Goal: Navigation & Orientation: Find specific page/section

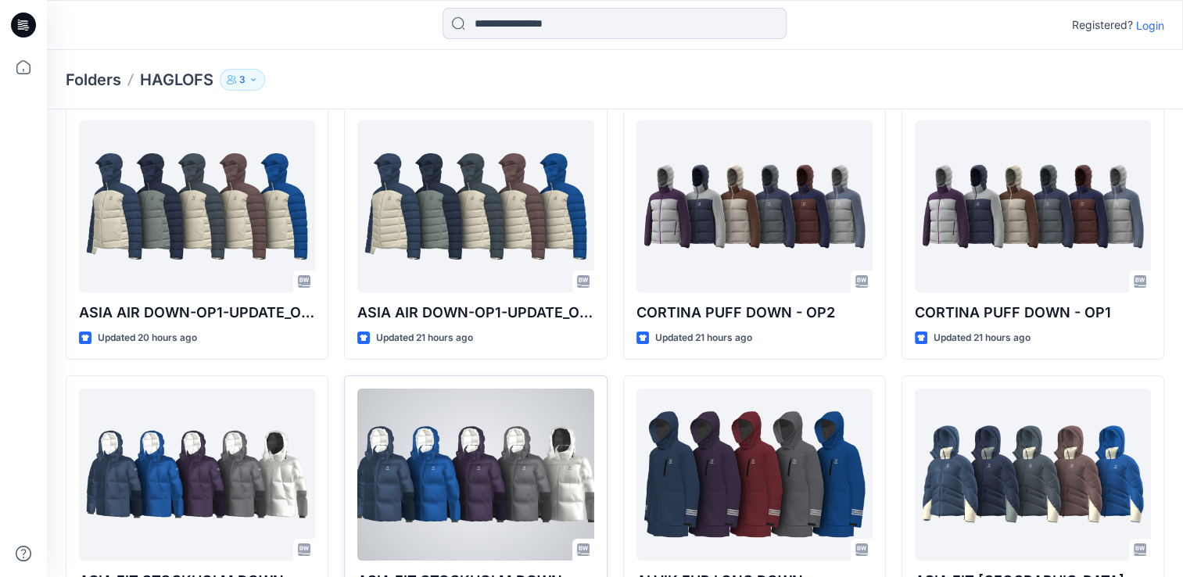
scroll to position [135, 0]
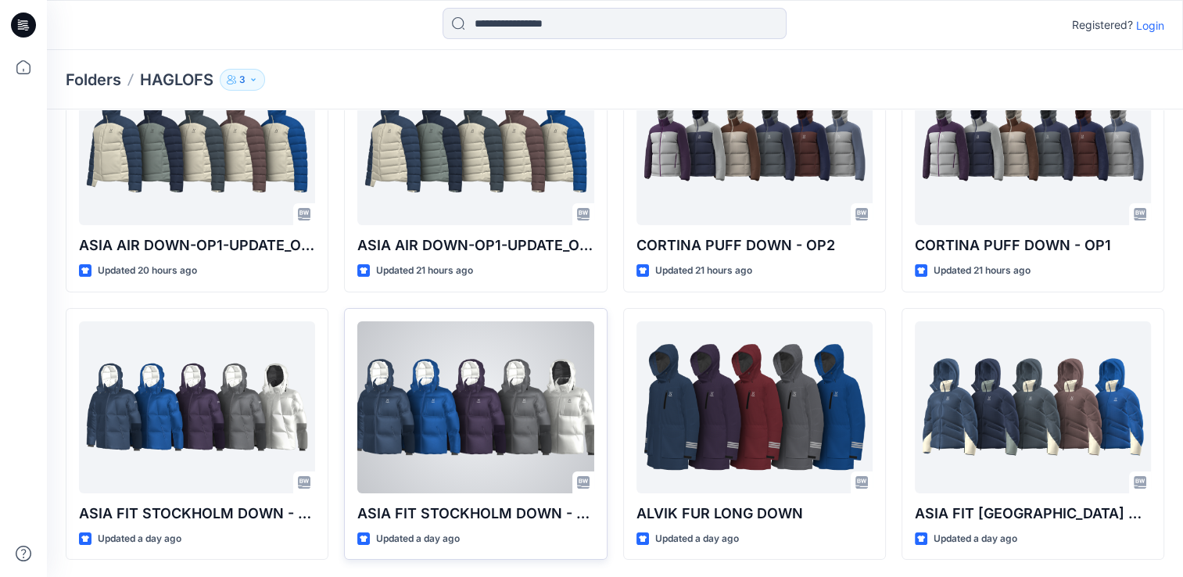
click at [488, 421] on div at bounding box center [475, 407] width 236 height 172
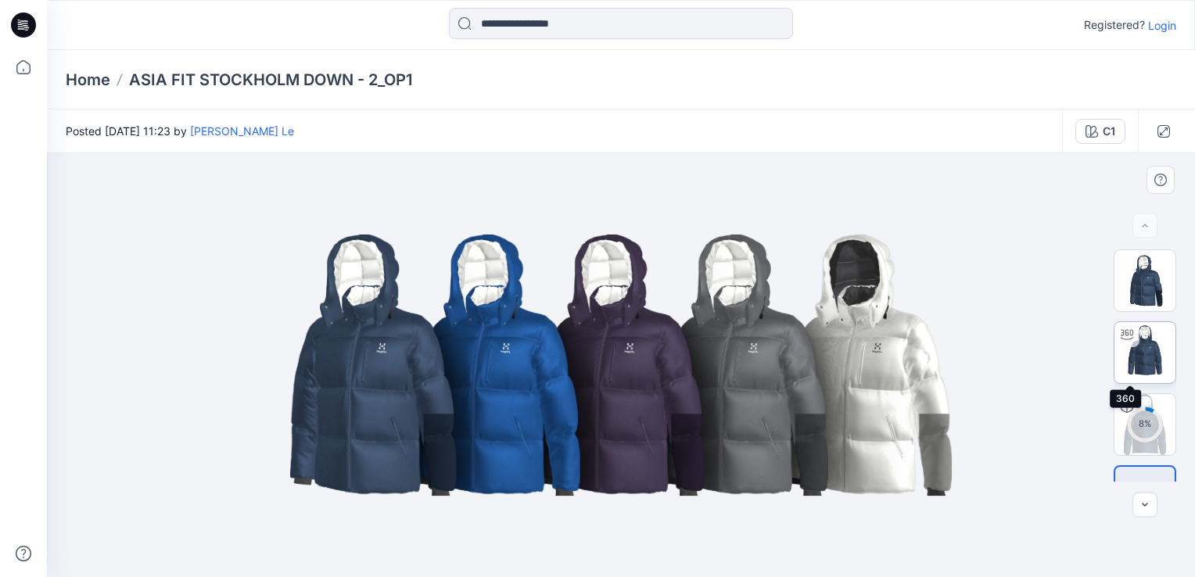
click at [1146, 353] on img at bounding box center [1144, 352] width 61 height 61
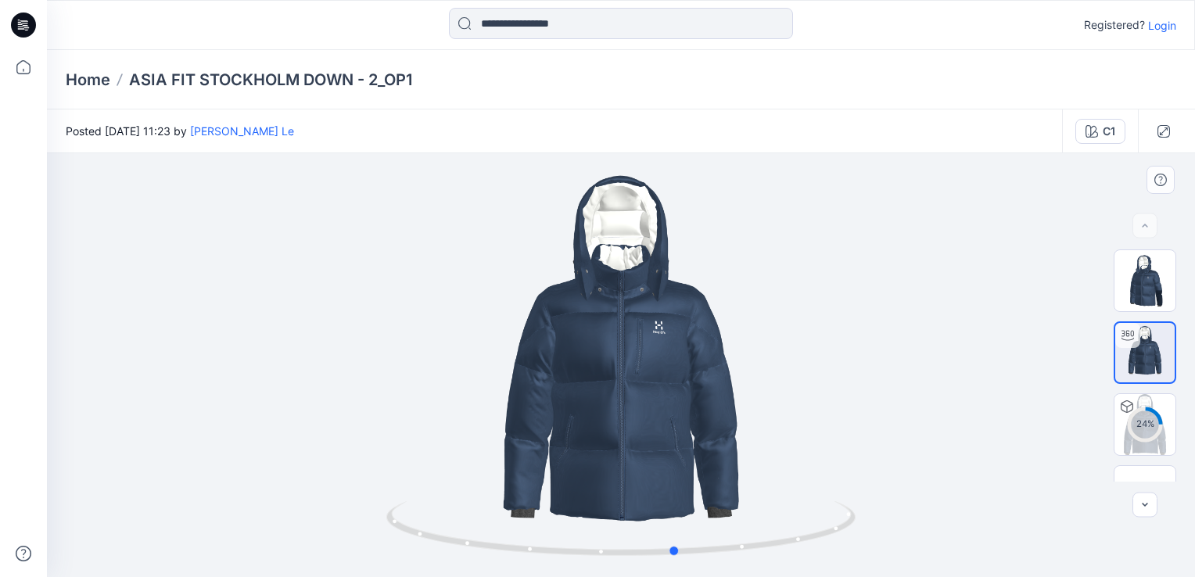
drag, startPoint x: 621, startPoint y: 555, endPoint x: 219, endPoint y: 483, distance: 408.4
click at [211, 483] on div at bounding box center [621, 365] width 1148 height 424
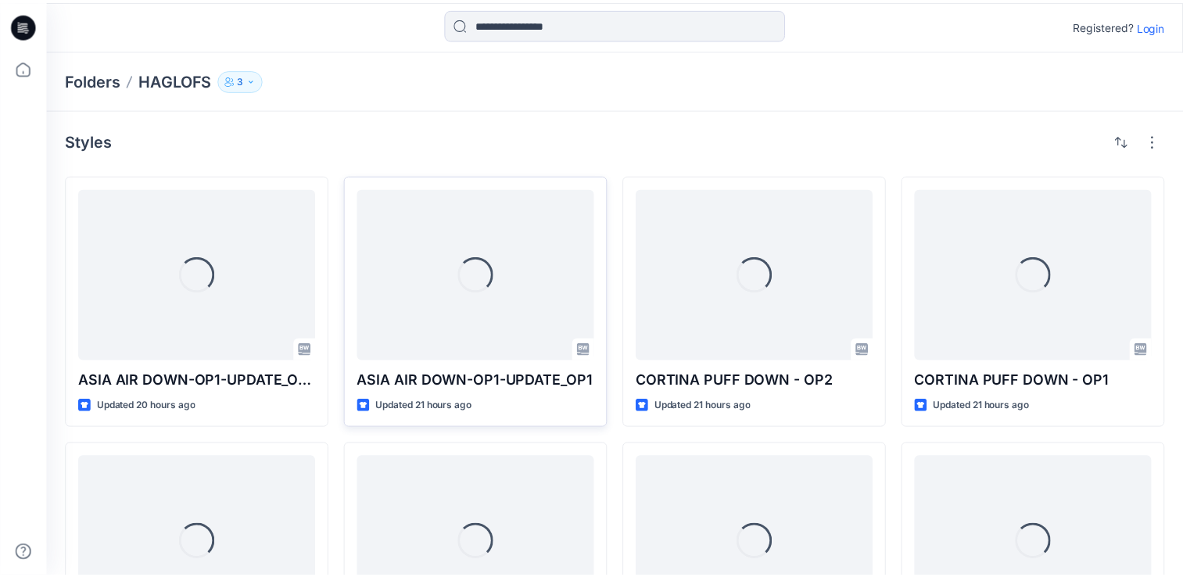
scroll to position [135, 0]
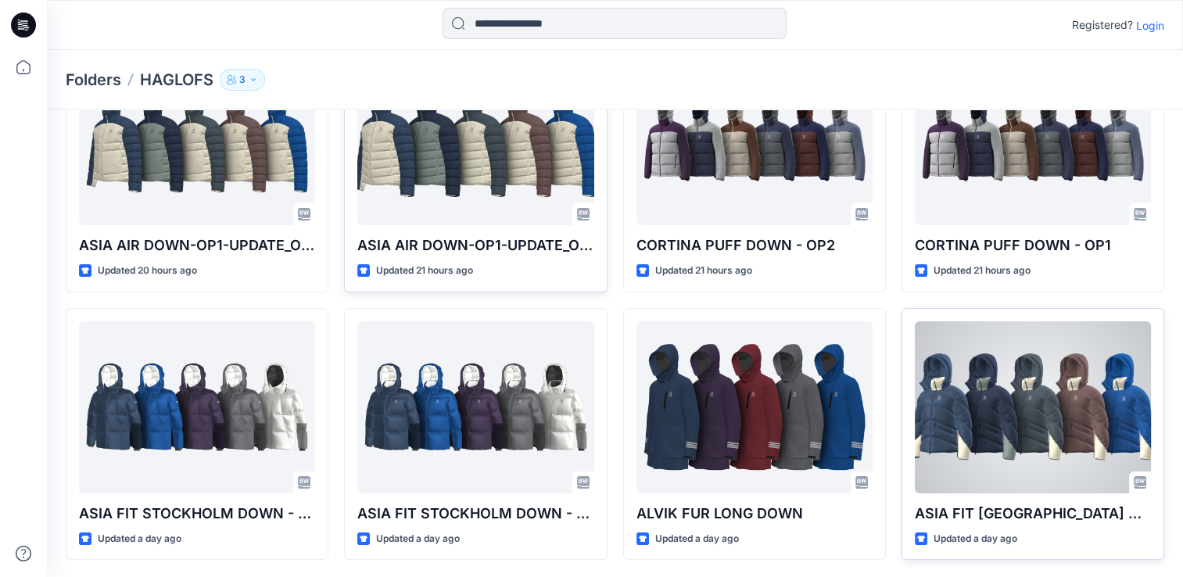
click at [1050, 415] on div at bounding box center [1033, 407] width 236 height 172
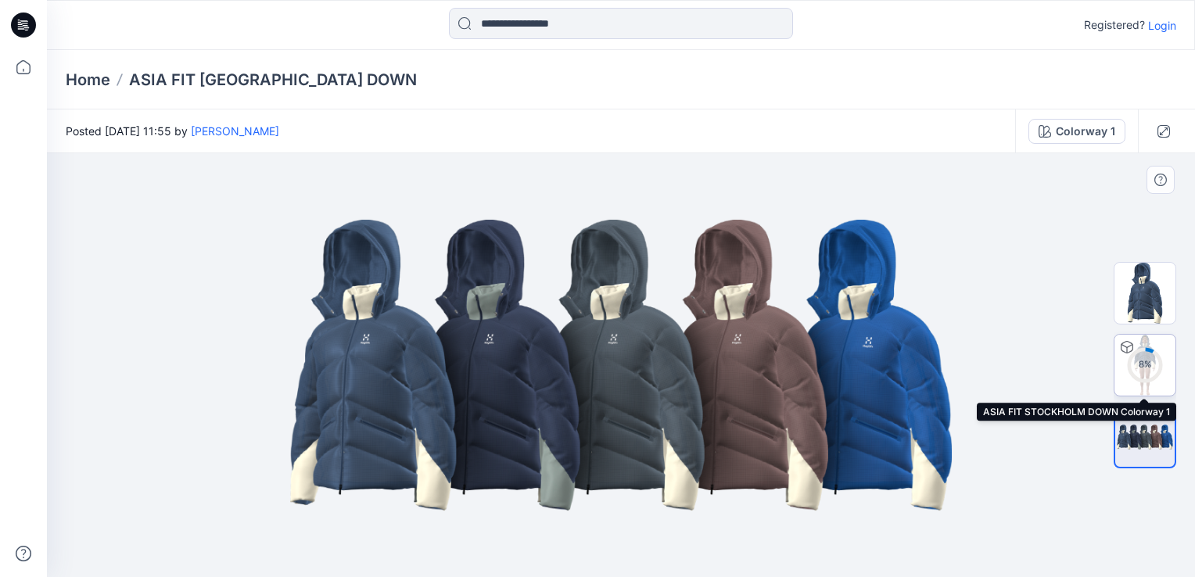
click at [1150, 362] on div "8 %" at bounding box center [1145, 364] width 38 height 13
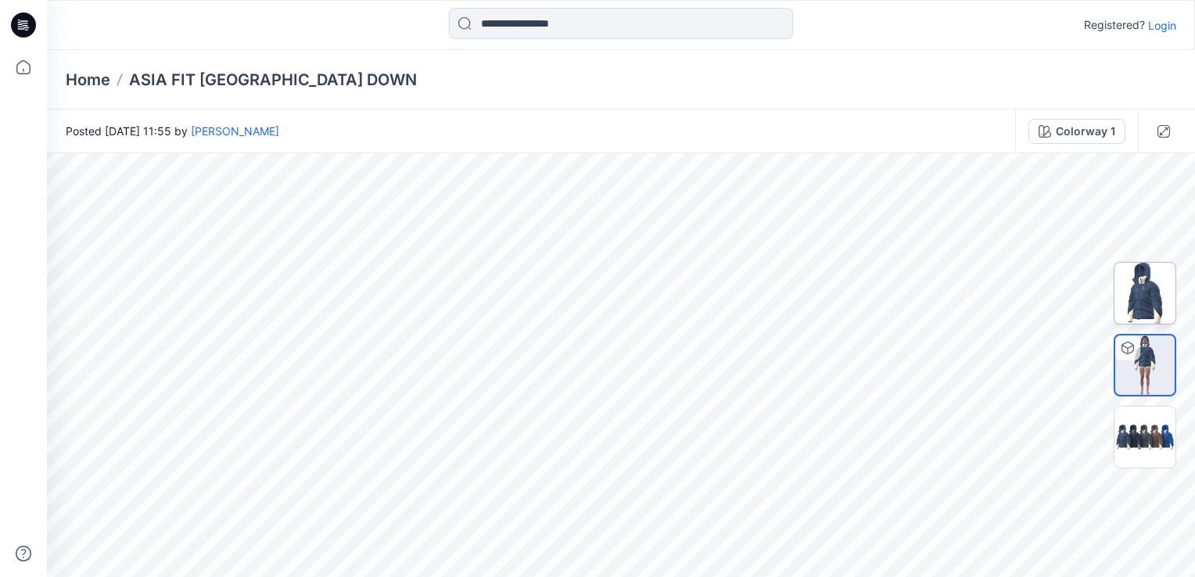
click at [1138, 297] on img at bounding box center [1144, 293] width 61 height 61
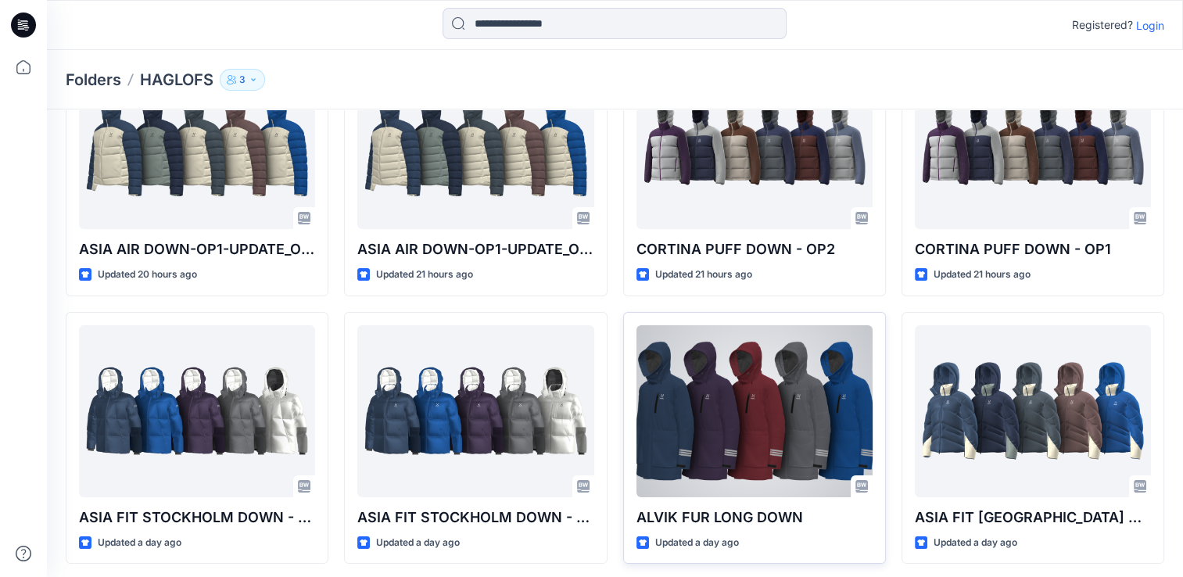
scroll to position [135, 0]
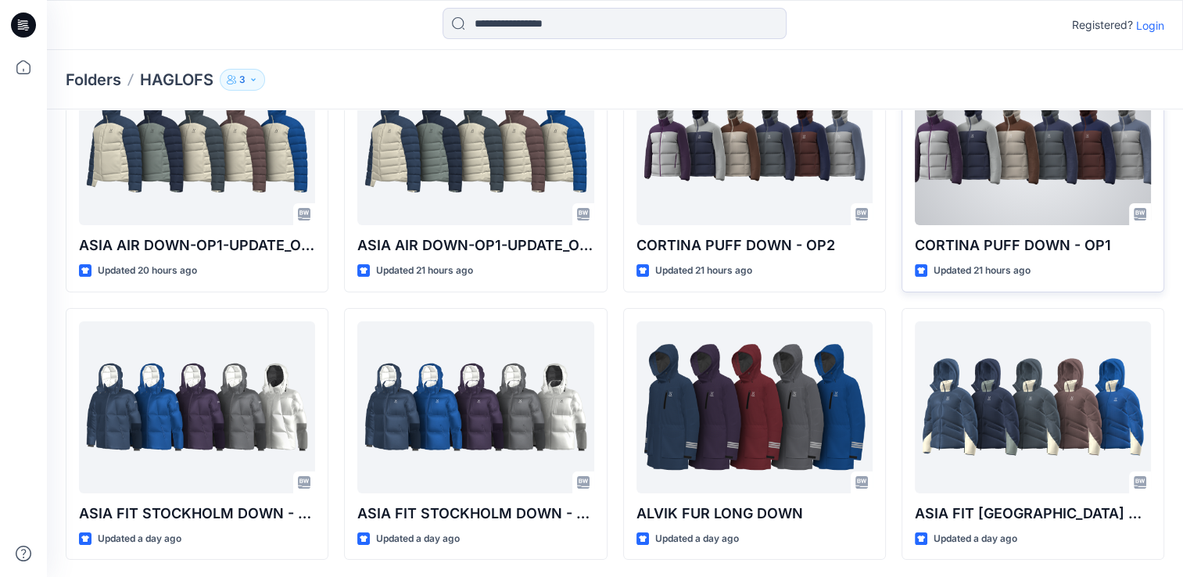
click at [1042, 251] on p "CORTINA PUFF DOWN - OP1" at bounding box center [1033, 246] width 236 height 22
click at [1026, 168] on div at bounding box center [1033, 139] width 236 height 172
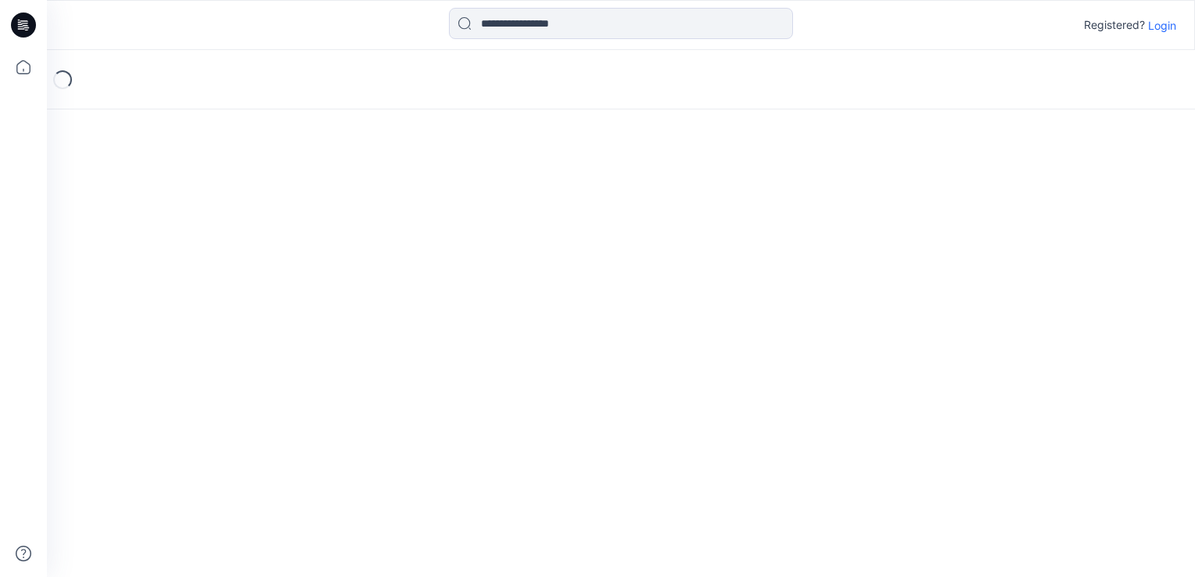
click at [1026, 168] on div "Loading..." at bounding box center [621, 313] width 1148 height 527
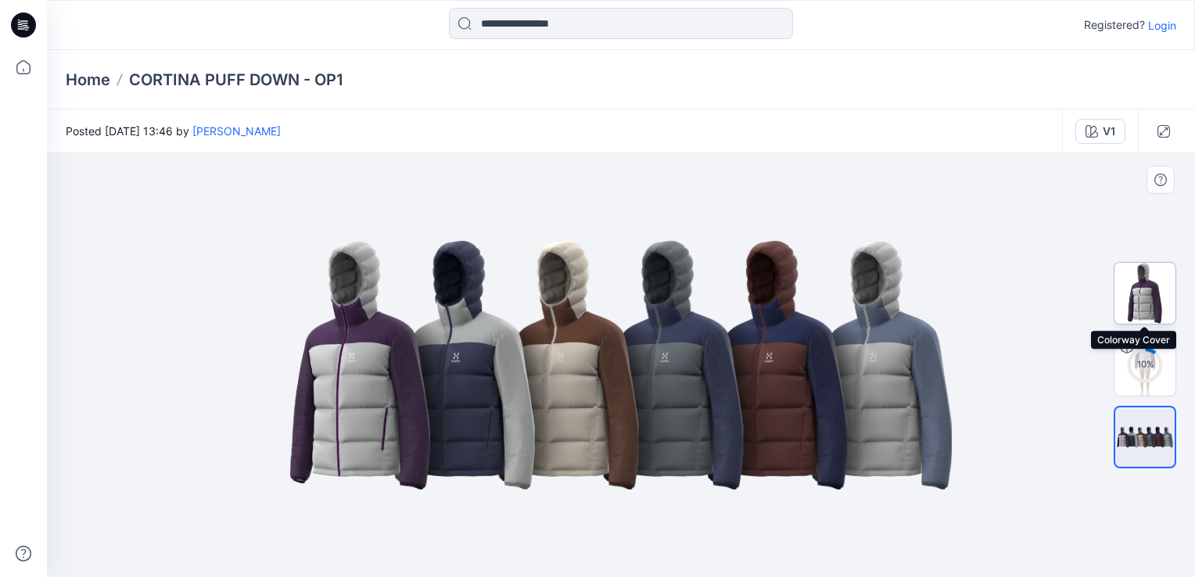
click at [1143, 280] on img at bounding box center [1144, 293] width 61 height 61
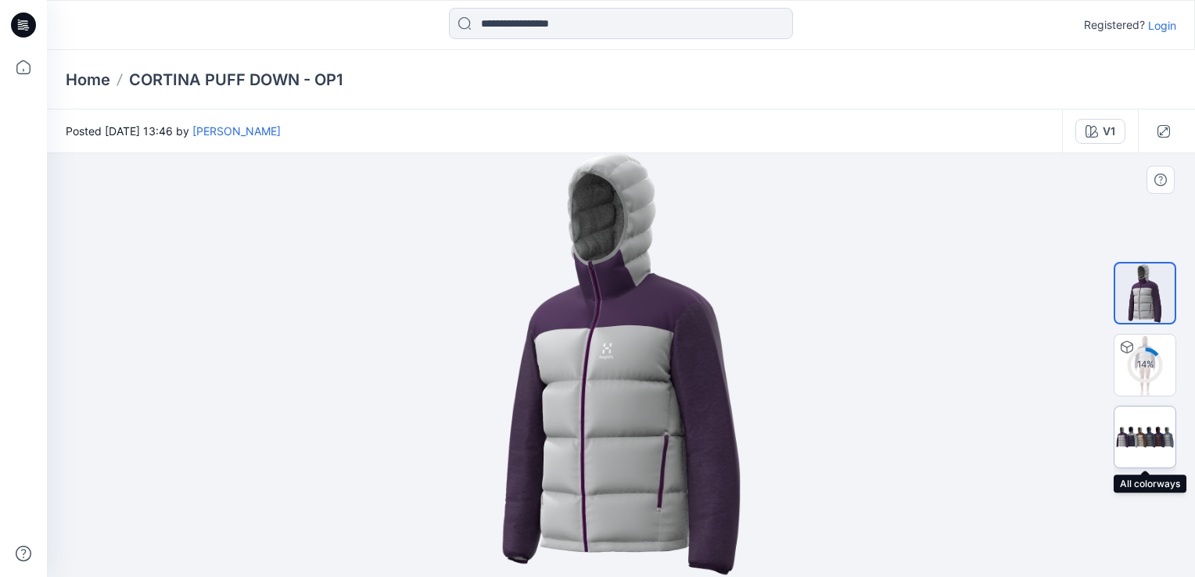
click at [1142, 441] on img at bounding box center [1144, 437] width 61 height 37
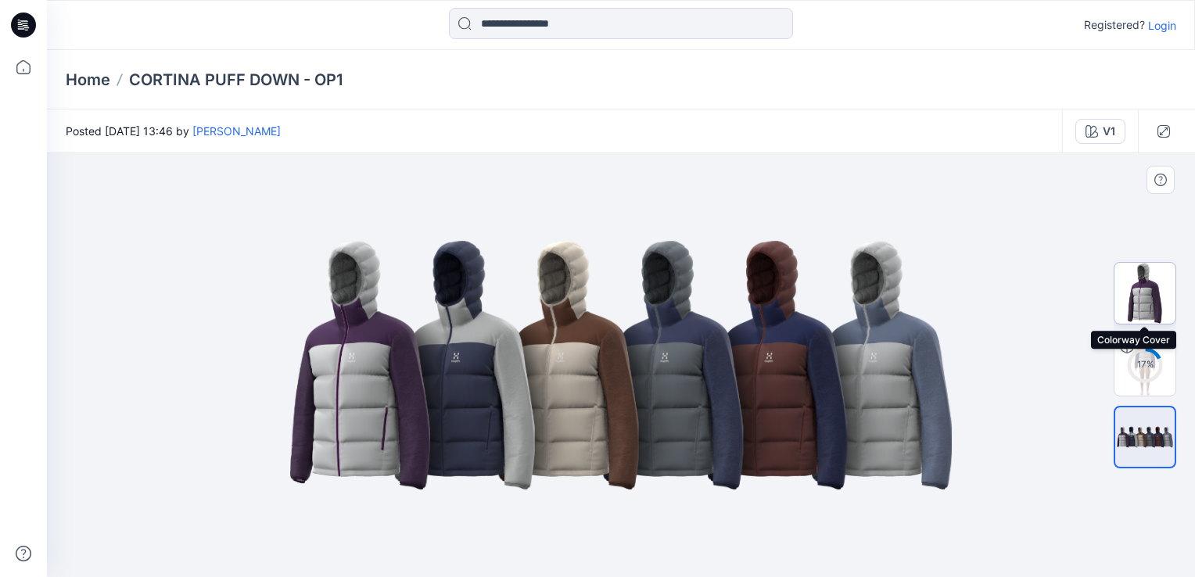
click at [1150, 301] on img at bounding box center [1144, 293] width 61 height 61
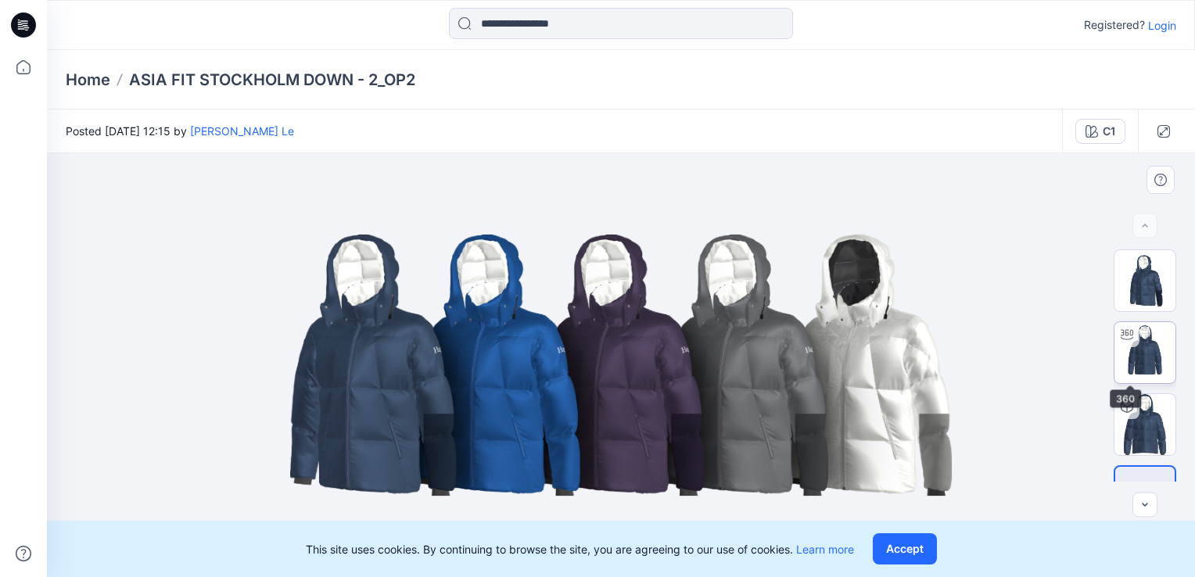
click at [1165, 349] on img at bounding box center [1144, 352] width 61 height 61
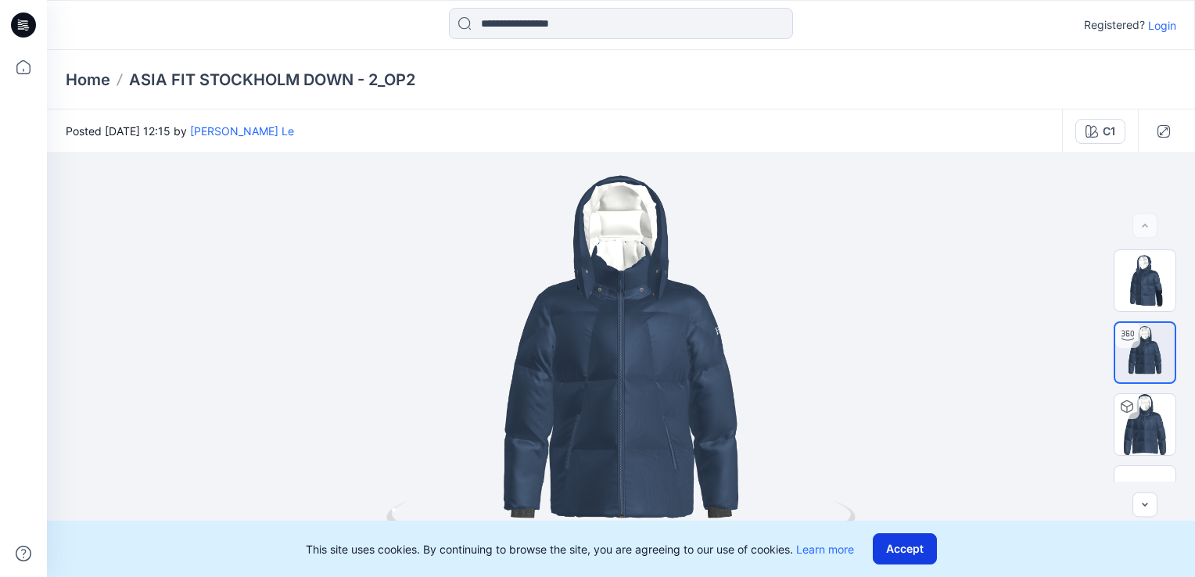
click at [903, 543] on button "Accept" at bounding box center [905, 548] width 64 height 31
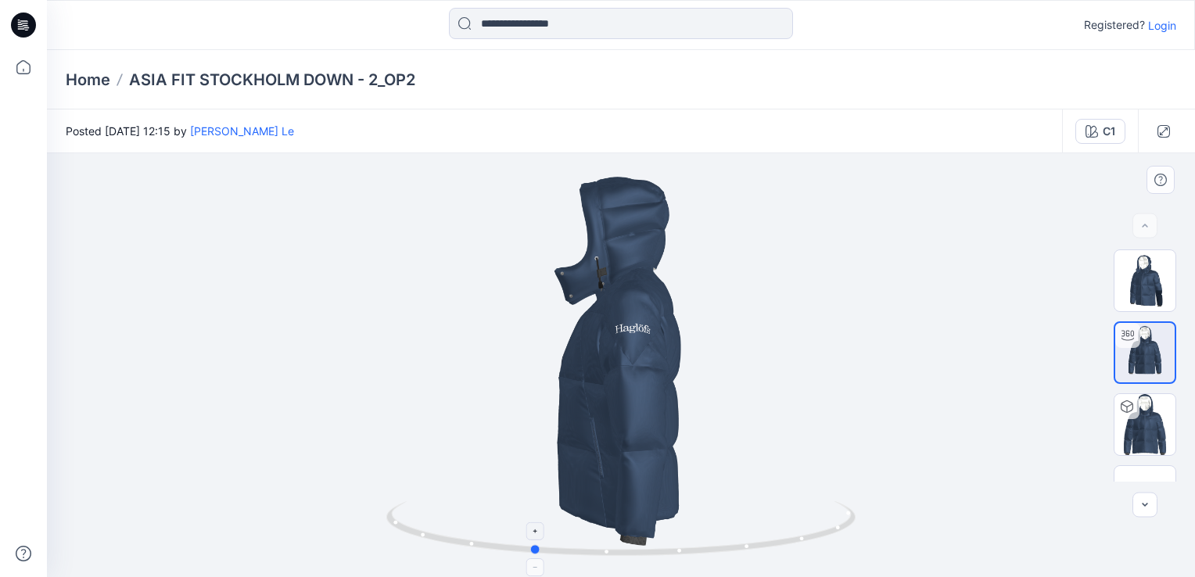
drag, startPoint x: 622, startPoint y: 557, endPoint x: 533, endPoint y: 555, distance: 88.4
click at [533, 555] on icon at bounding box center [622, 530] width 473 height 59
drag, startPoint x: 537, startPoint y: 551, endPoint x: 533, endPoint y: 539, distance: 13.4
click at [533, 539] on icon at bounding box center [622, 530] width 473 height 59
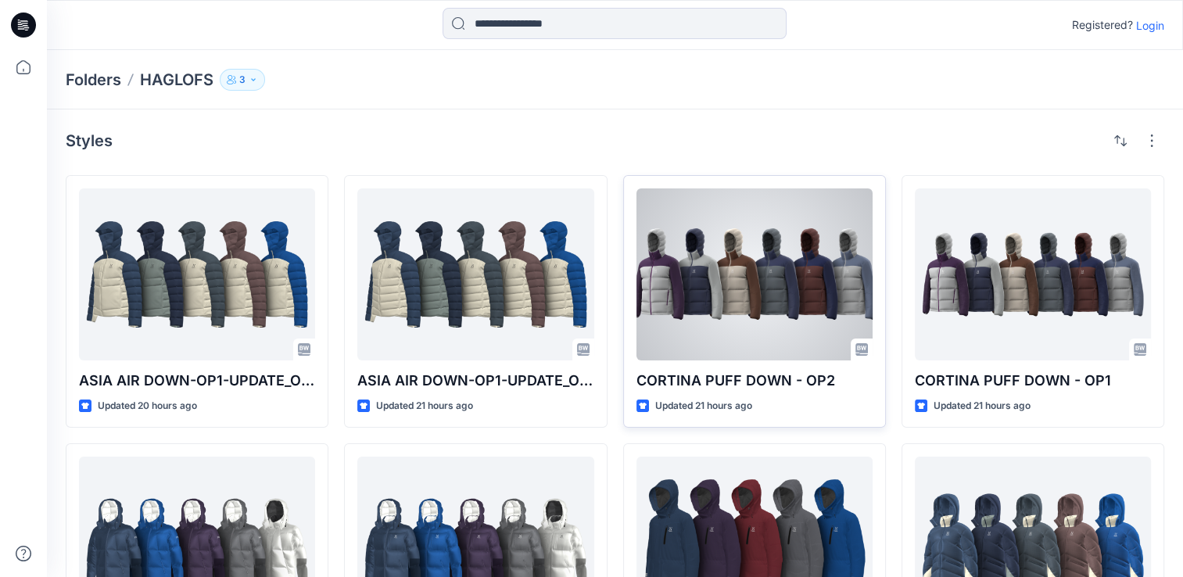
click at [789, 354] on div at bounding box center [755, 274] width 236 height 172
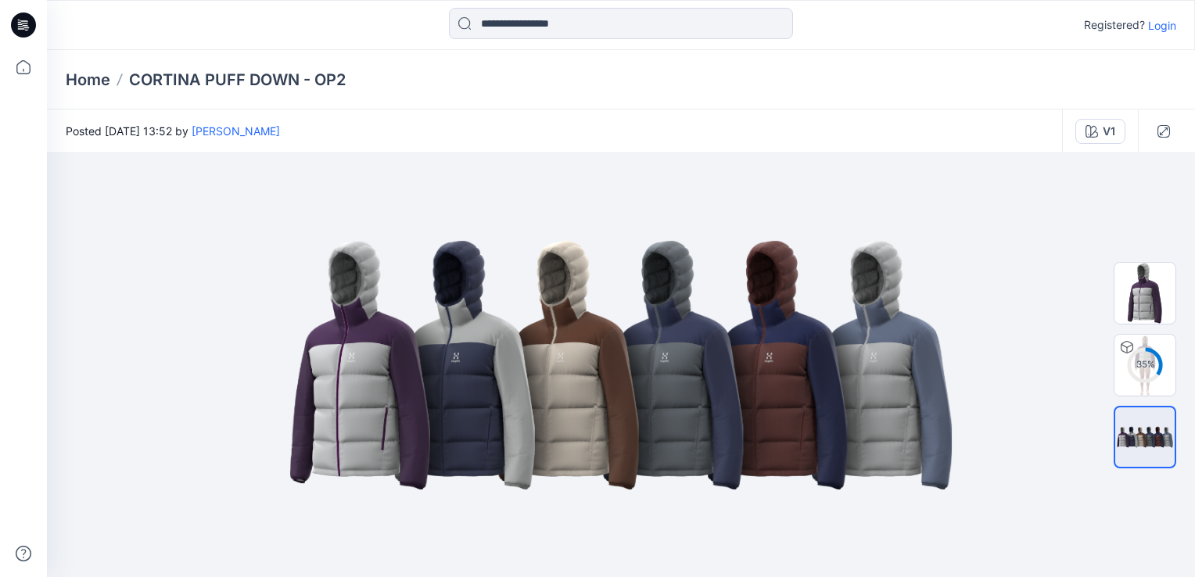
click at [1144, 370] on div "35 %" at bounding box center [1145, 364] width 38 height 13
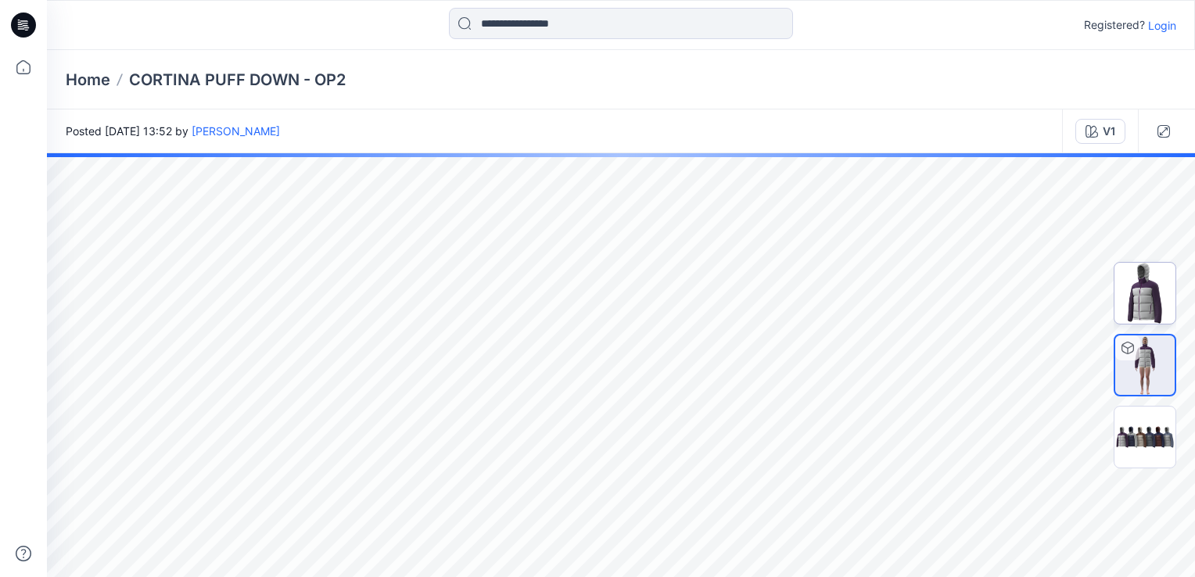
click at [1148, 427] on img at bounding box center [1144, 437] width 61 height 37
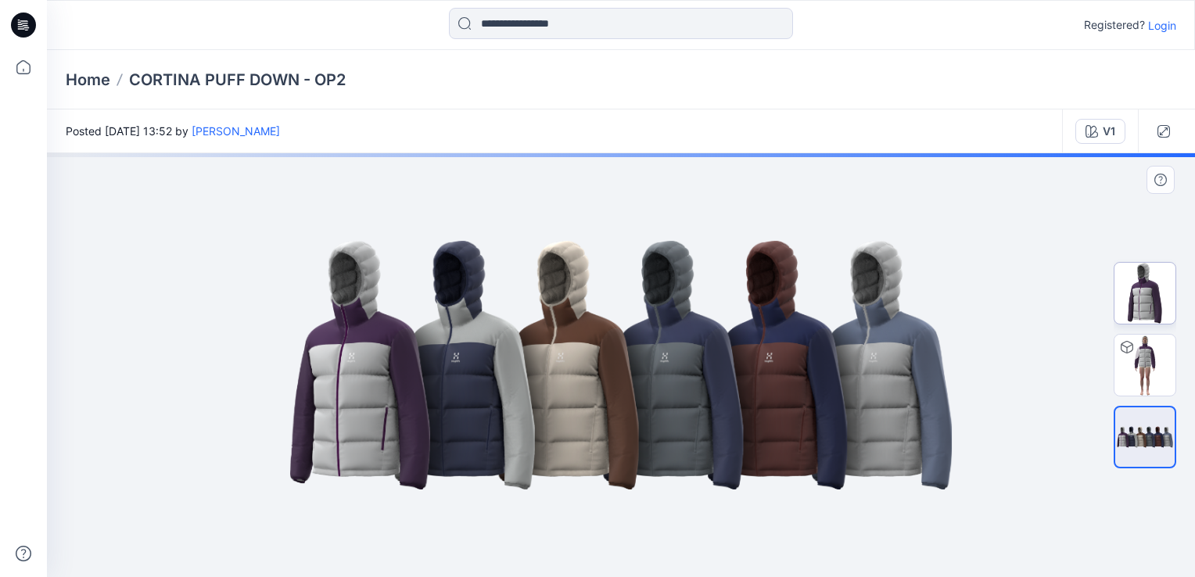
click at [1146, 292] on img at bounding box center [1144, 293] width 61 height 61
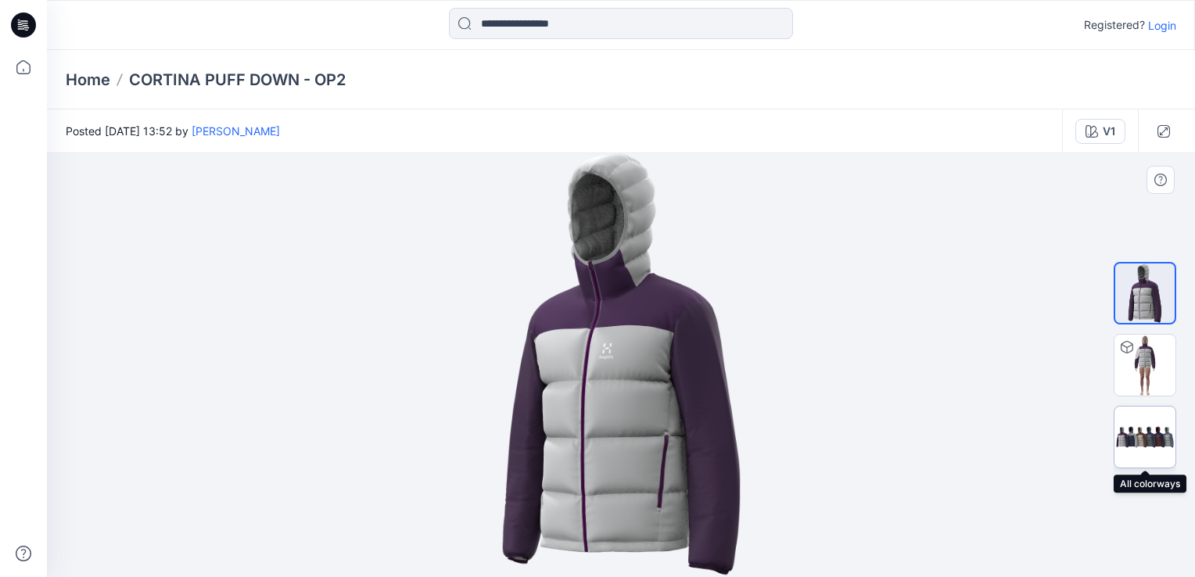
click at [1129, 425] on img at bounding box center [1144, 437] width 61 height 37
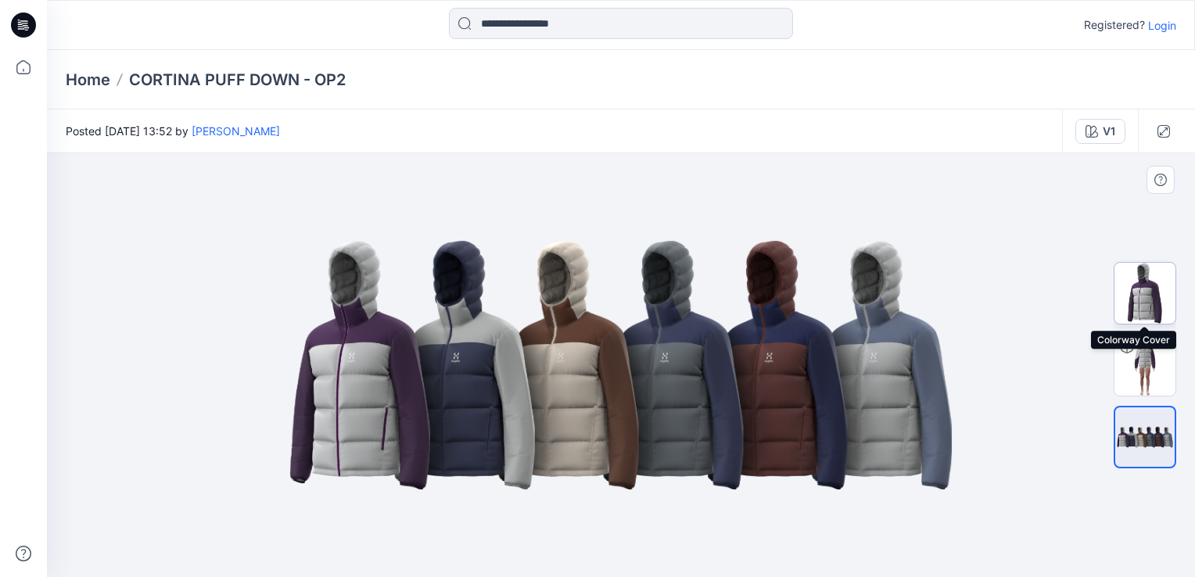
click at [1142, 301] on img at bounding box center [1144, 293] width 61 height 61
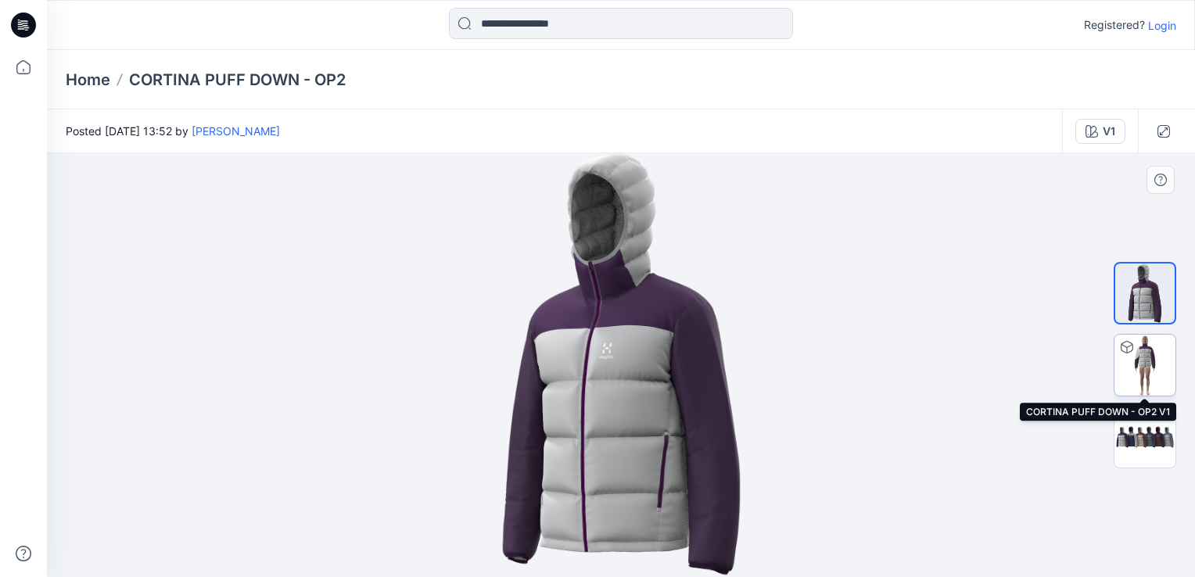
click at [1159, 383] on img at bounding box center [1144, 365] width 61 height 61
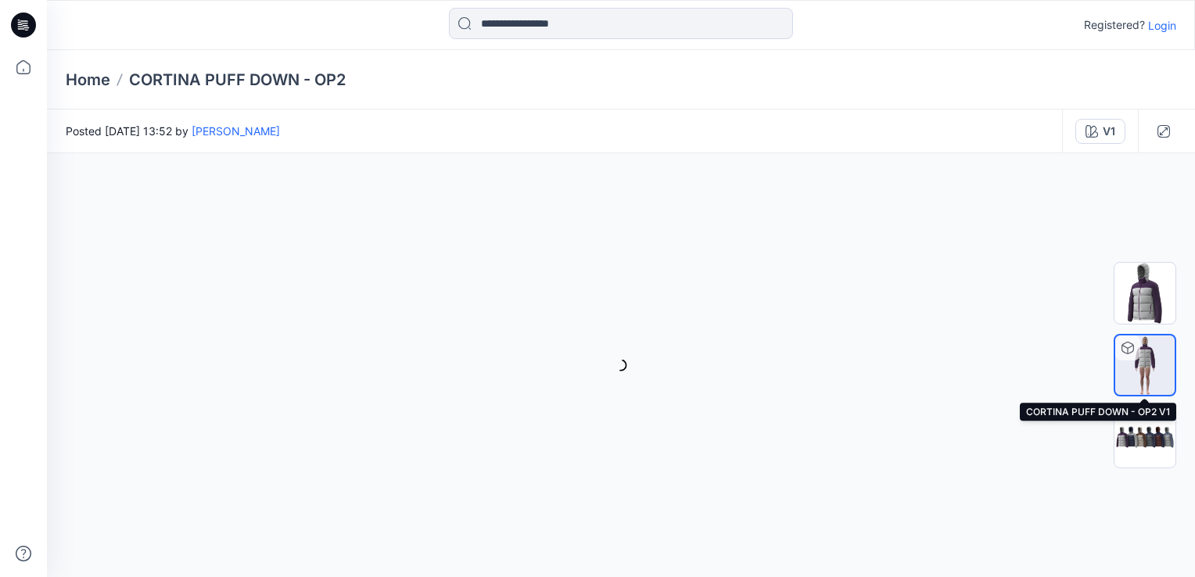
click at [1141, 363] on img at bounding box center [1144, 365] width 59 height 59
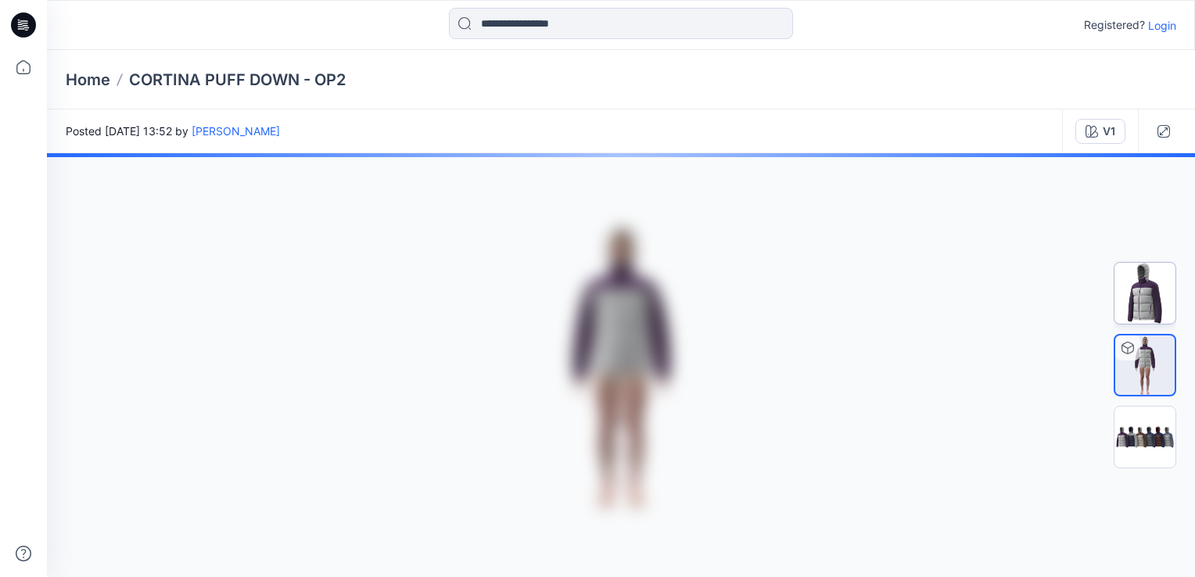
click at [1146, 300] on img at bounding box center [1144, 293] width 61 height 61
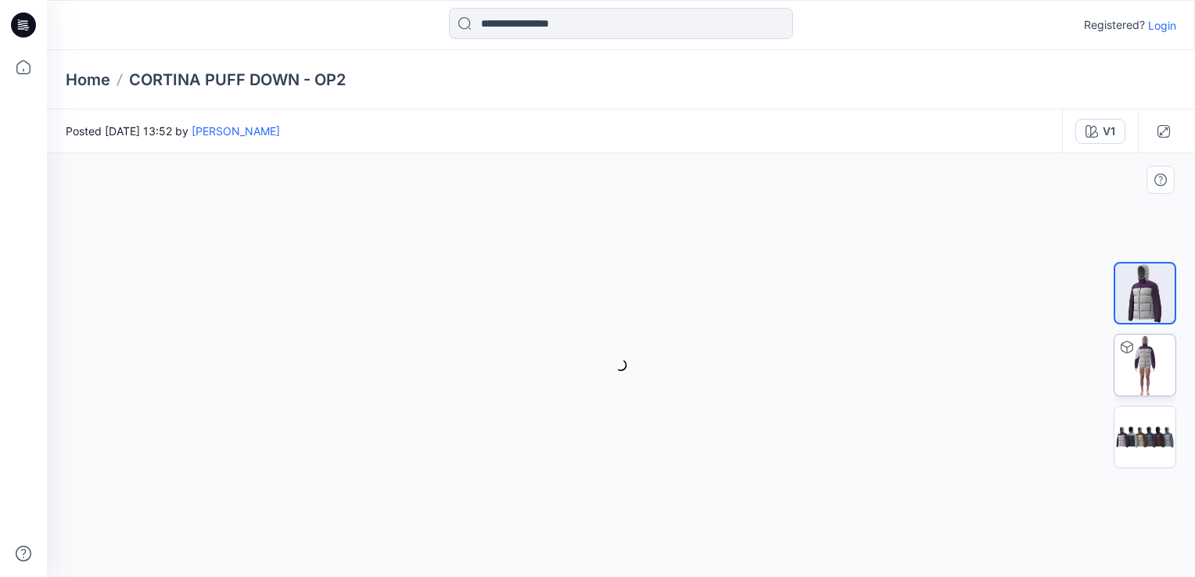
click at [1132, 350] on icon at bounding box center [1127, 347] width 13 height 13
click at [1137, 368] on img at bounding box center [1144, 365] width 61 height 61
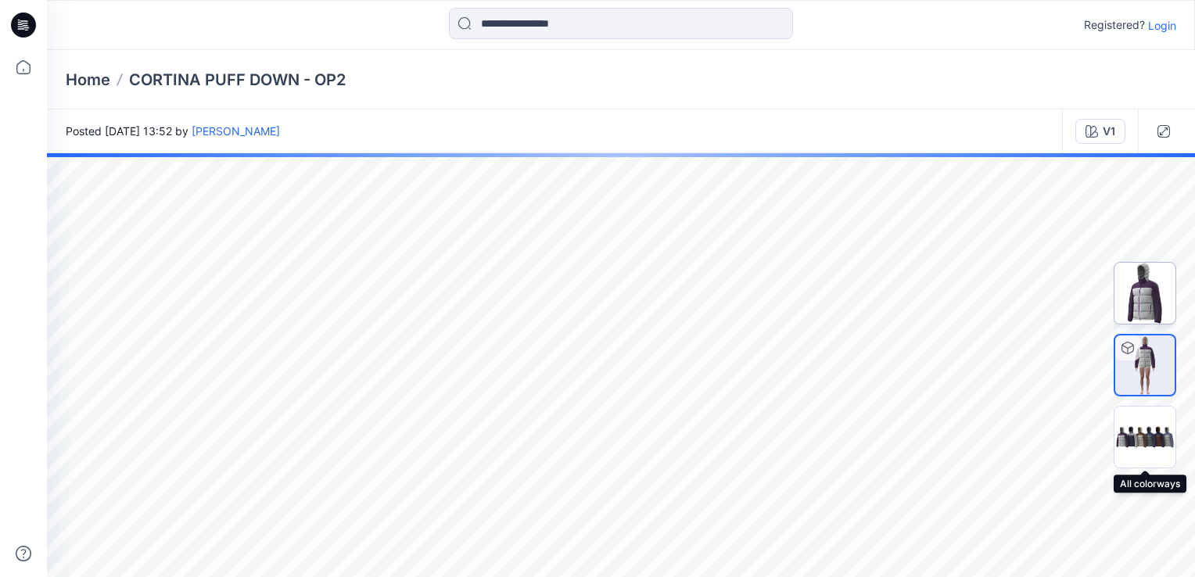
click at [1147, 429] on img at bounding box center [1144, 437] width 61 height 37
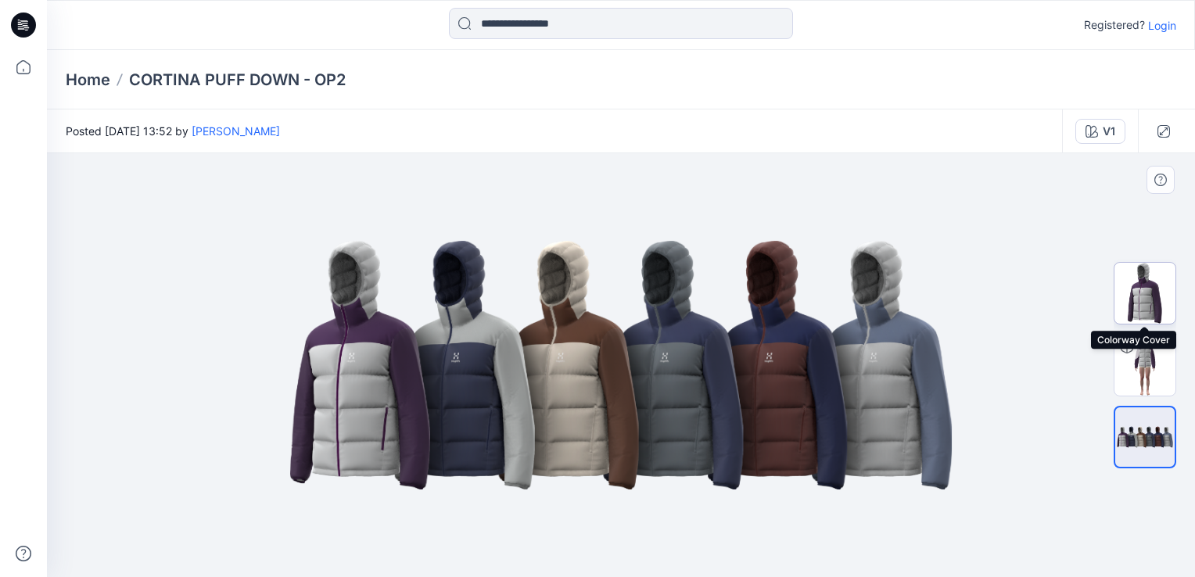
click at [1148, 288] on img at bounding box center [1144, 293] width 61 height 61
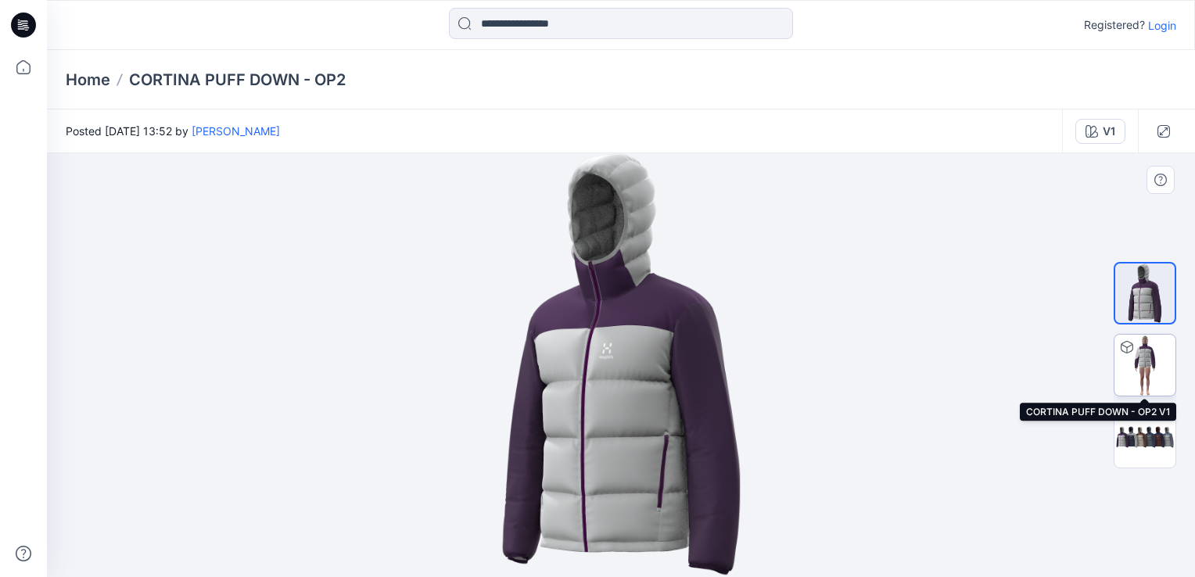
click at [1150, 375] on img at bounding box center [1144, 365] width 61 height 61
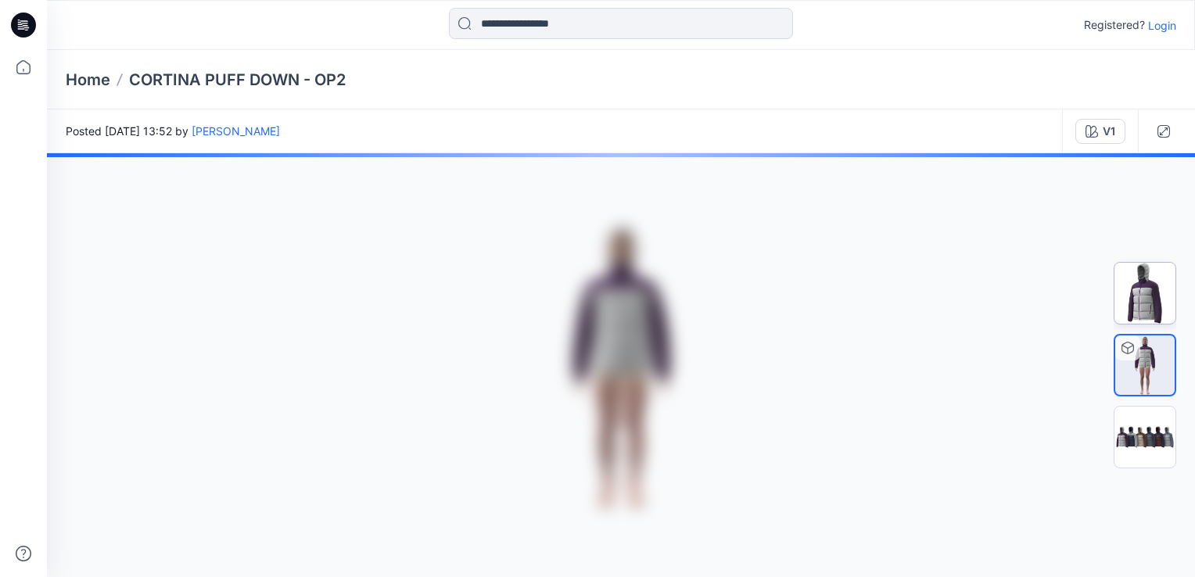
click at [1146, 297] on img at bounding box center [1144, 293] width 61 height 61
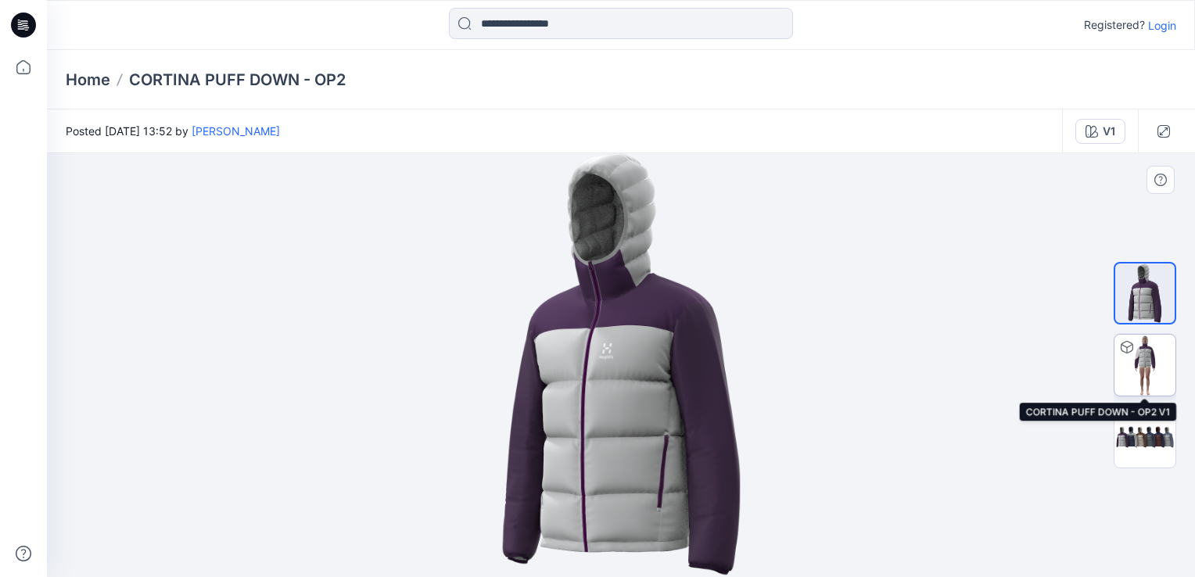
click at [1154, 373] on img at bounding box center [1144, 365] width 61 height 61
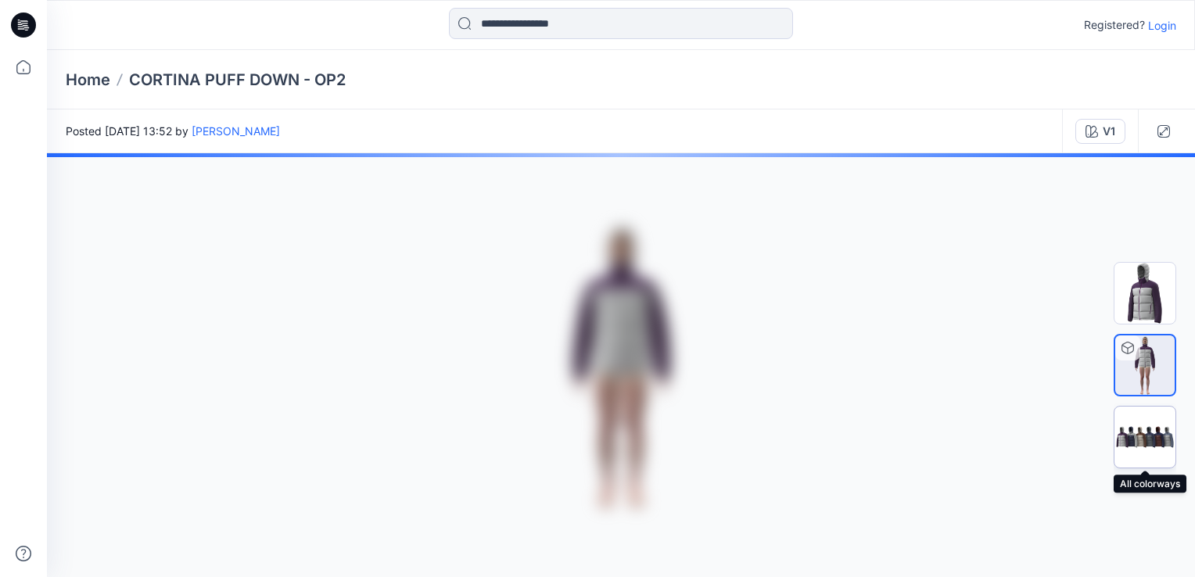
click at [1147, 434] on img at bounding box center [1144, 437] width 61 height 37
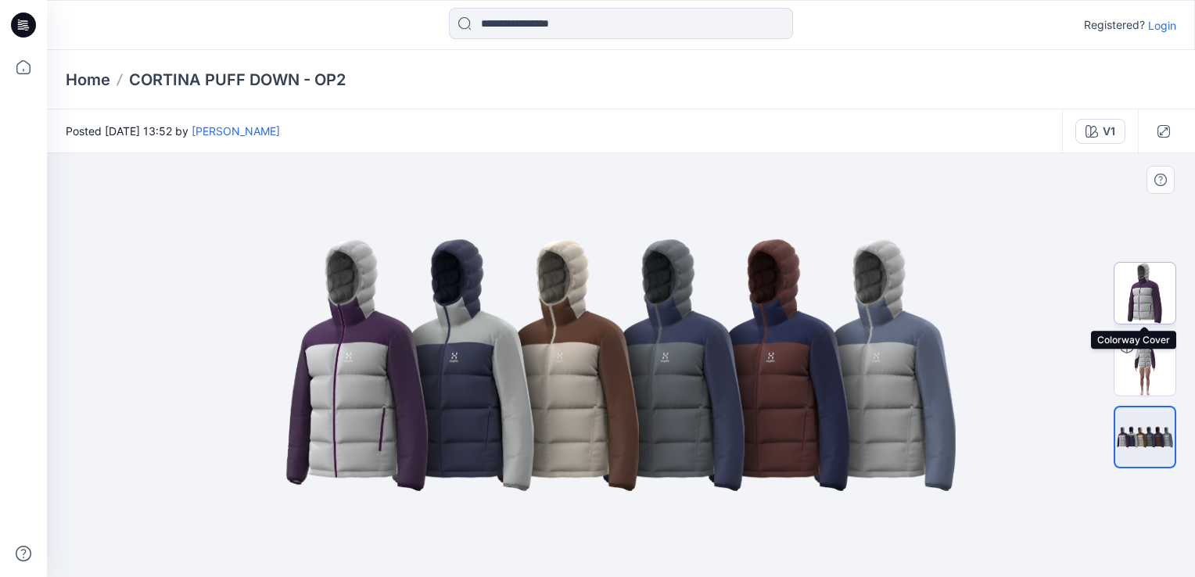
click at [1132, 302] on img at bounding box center [1144, 293] width 61 height 61
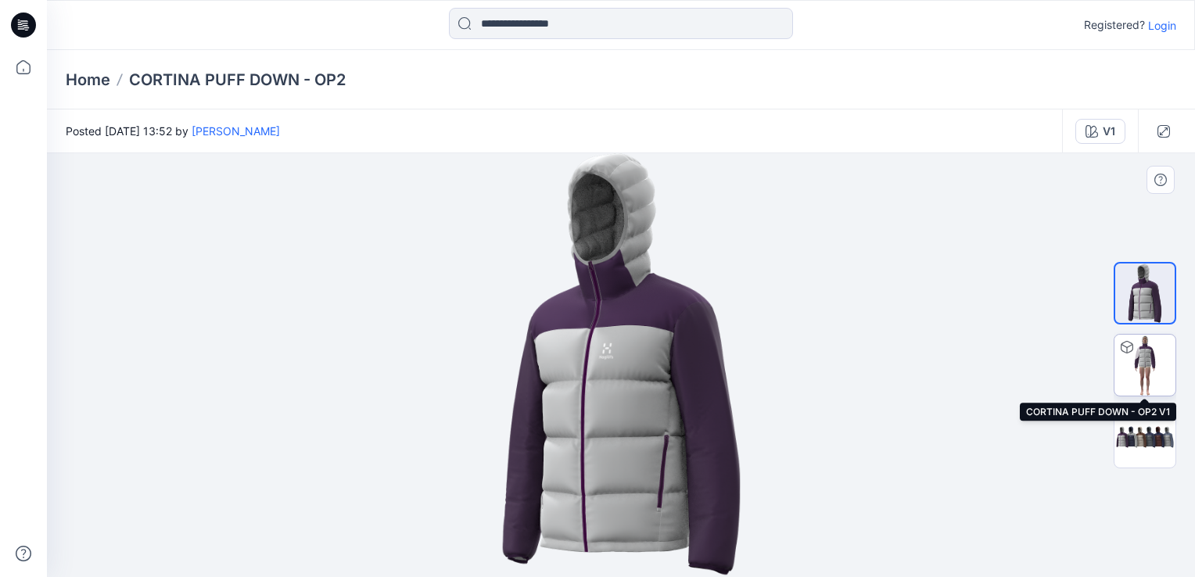
click at [1174, 383] on img at bounding box center [1144, 365] width 61 height 61
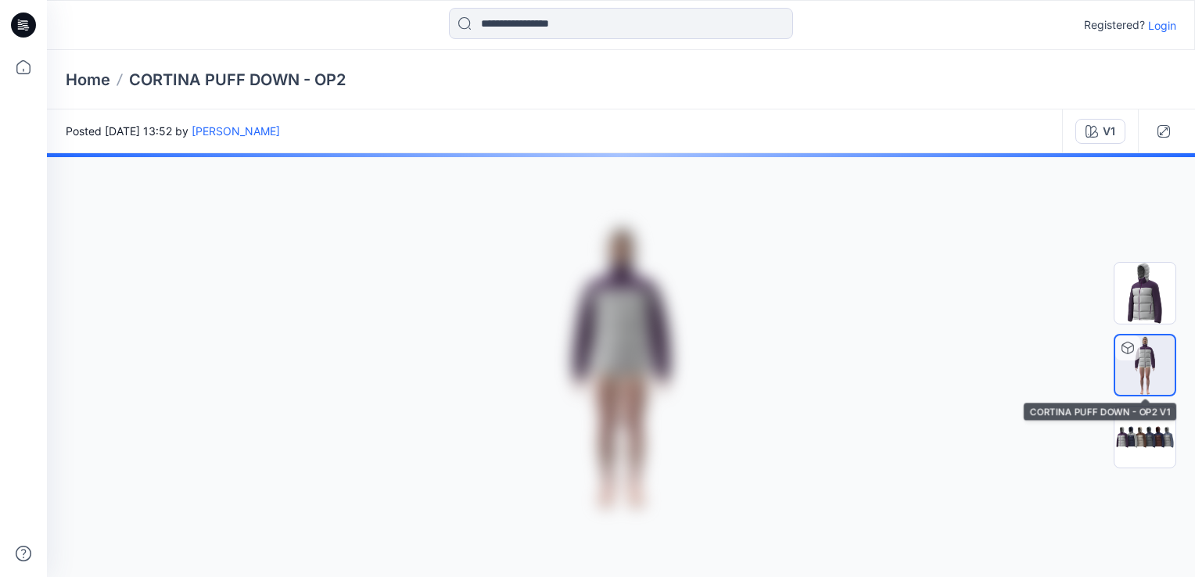
click at [1154, 380] on img at bounding box center [1144, 365] width 59 height 59
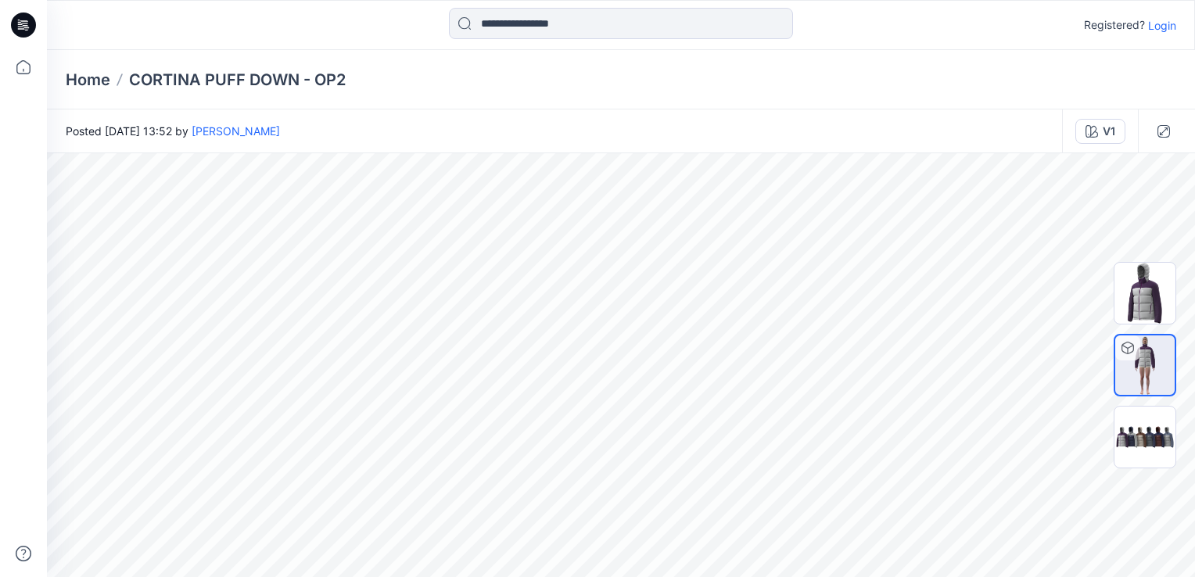
click at [1147, 308] on img at bounding box center [1144, 293] width 61 height 61
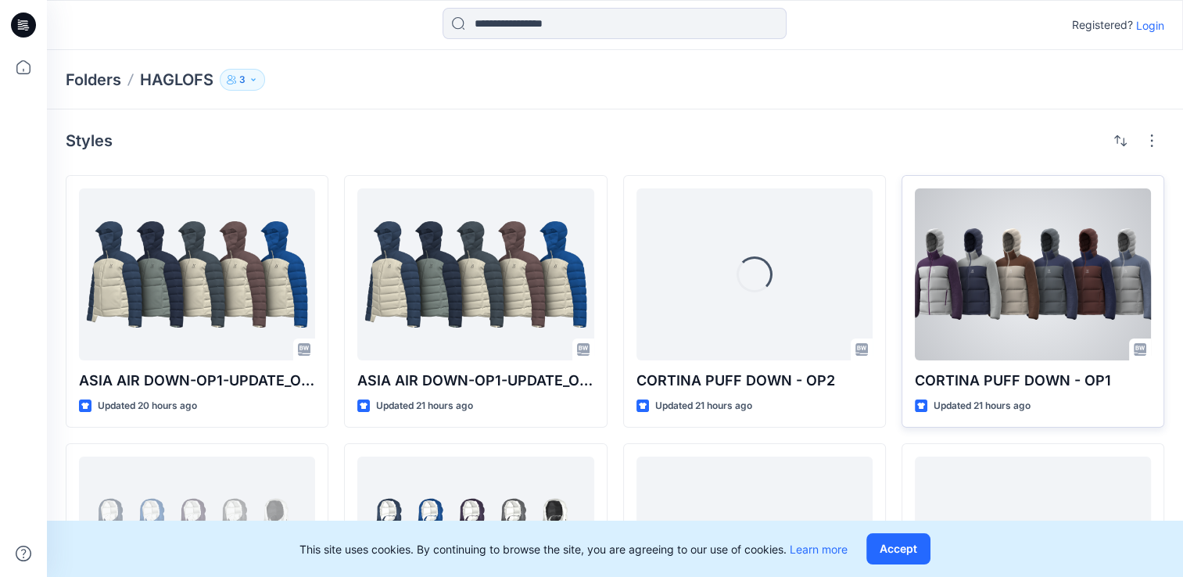
click at [1020, 340] on div at bounding box center [1033, 274] width 236 height 172
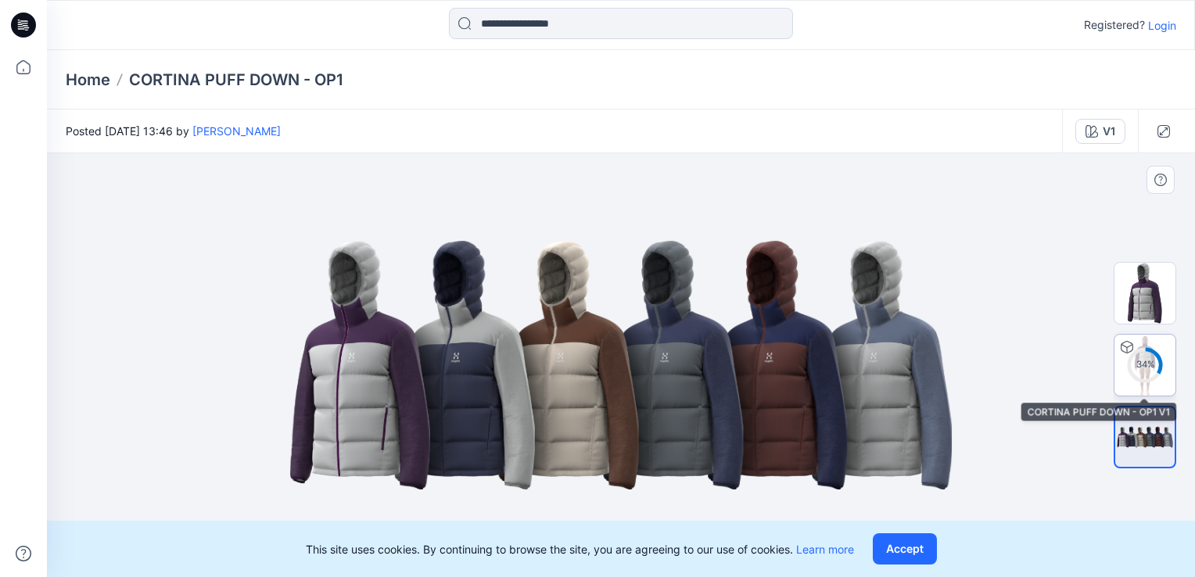
click at [1150, 354] on circle at bounding box center [1144, 365] width 31 height 31
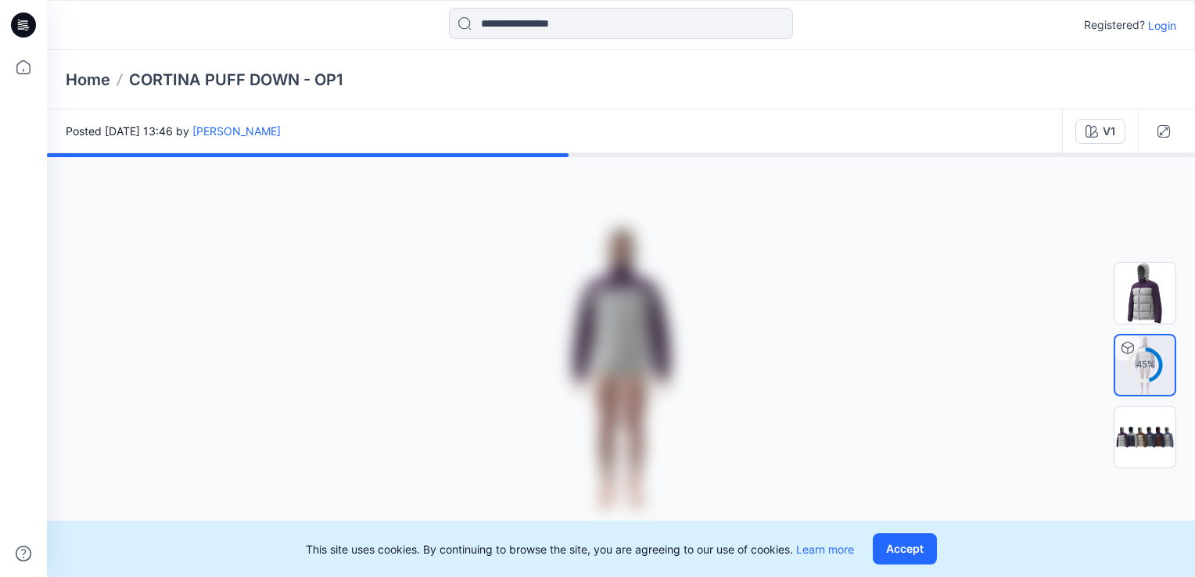
click at [901, 554] on button "Accept" at bounding box center [905, 548] width 64 height 31
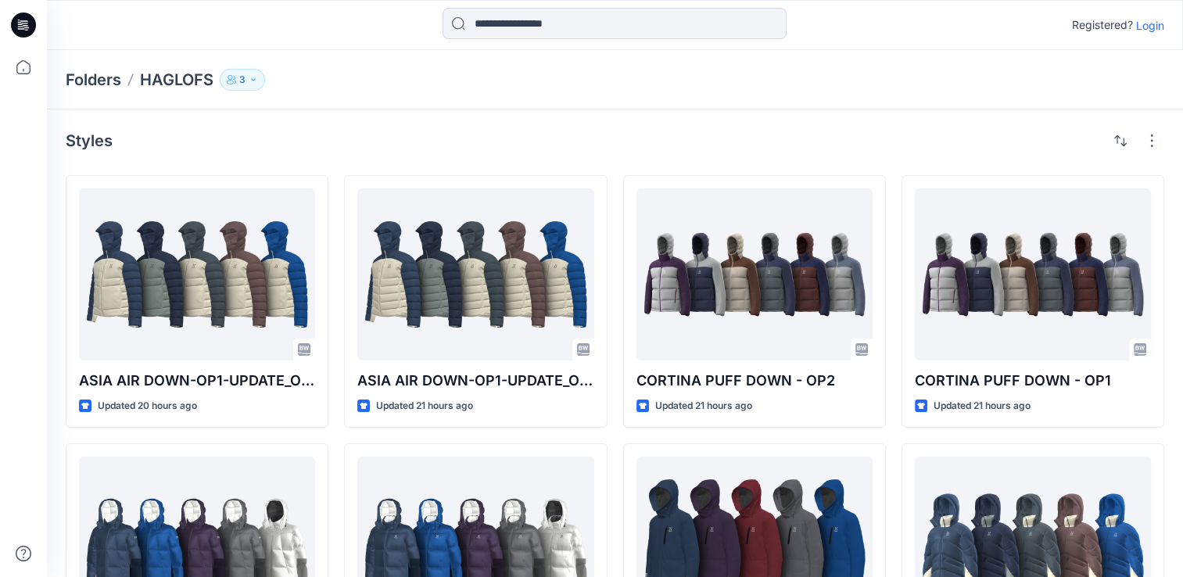
click at [254, 77] on icon "button" at bounding box center [253, 79] width 9 height 9
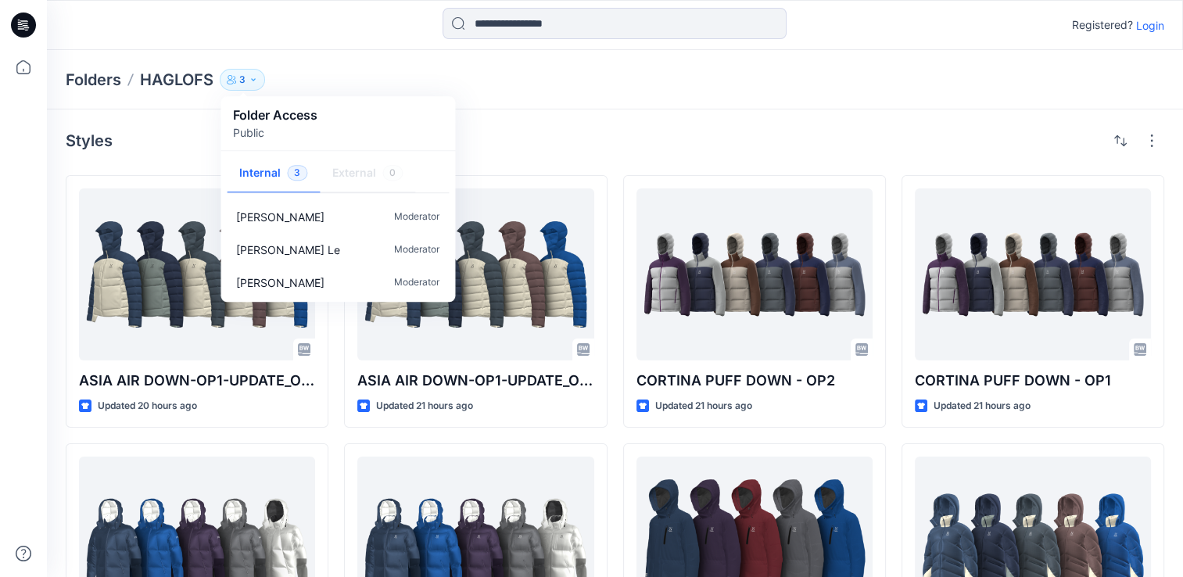
click at [254, 77] on icon "button" at bounding box center [253, 79] width 9 height 9
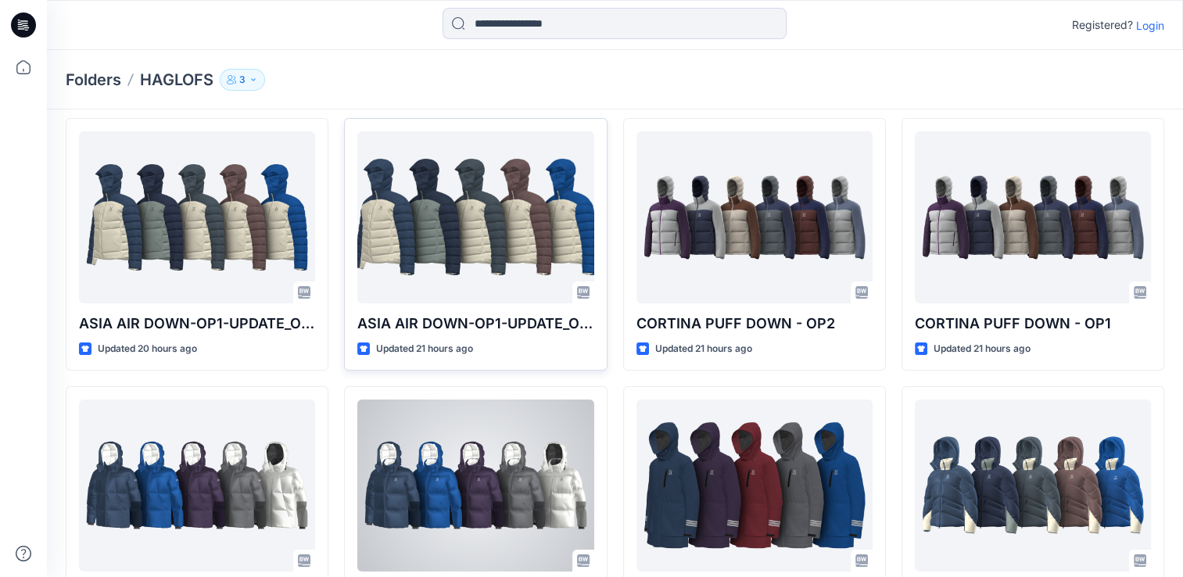
scroll to position [135, 0]
